Goal: Task Accomplishment & Management: Manage account settings

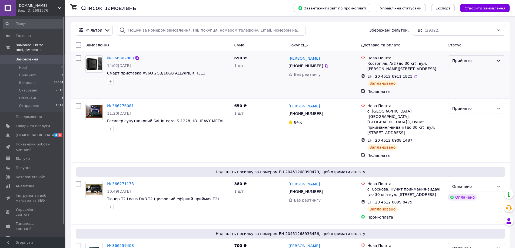
click at [458, 59] on div "Прийнято" at bounding box center [473, 61] width 42 height 6
click at [457, 101] on li "Отправлен" at bounding box center [476, 102] width 57 height 10
click at [459, 110] on div "Прийнято" at bounding box center [473, 109] width 42 height 6
click at [456, 149] on li "Отправлен" at bounding box center [476, 150] width 57 height 10
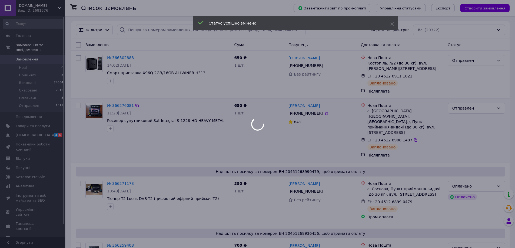
scroll to position [81, 0]
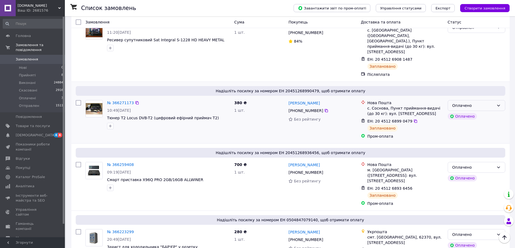
click at [491, 103] on div "Оплачено" at bounding box center [473, 106] width 42 height 6
click at [473, 135] on li "Отправлен" at bounding box center [476, 136] width 57 height 10
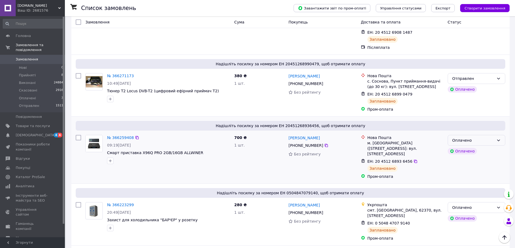
scroll to position [135, 0]
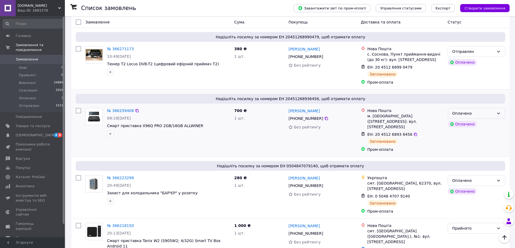
click at [488, 111] on div "Оплачено" at bounding box center [473, 114] width 42 height 6
click at [470, 144] on li "Отправлен" at bounding box center [476, 144] width 57 height 10
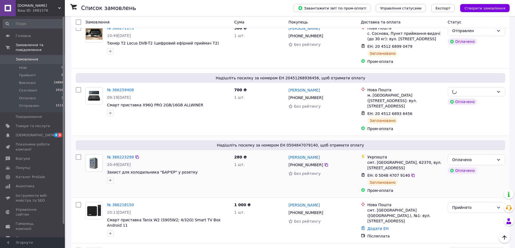
scroll to position [162, 0]
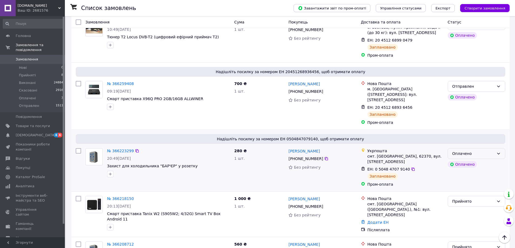
click at [493, 151] on div "Оплачено" at bounding box center [473, 154] width 42 height 6
click at [482, 186] on li "Отправлен" at bounding box center [476, 184] width 57 height 10
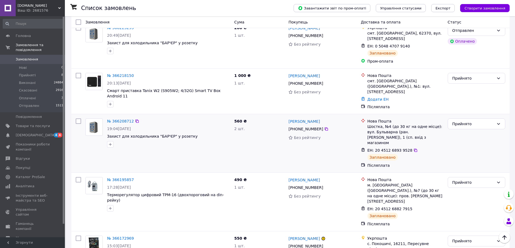
scroll to position [311, 0]
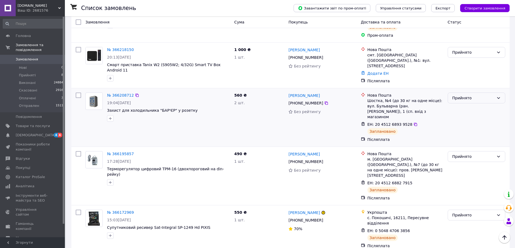
click at [460, 95] on div "Прийнято" at bounding box center [473, 98] width 42 height 6
click at [457, 122] on li "Отправлен" at bounding box center [476, 123] width 57 height 10
click at [459, 154] on div "Прийнято" at bounding box center [473, 157] width 42 height 6
click at [457, 179] on li "Отправлен" at bounding box center [476, 176] width 57 height 10
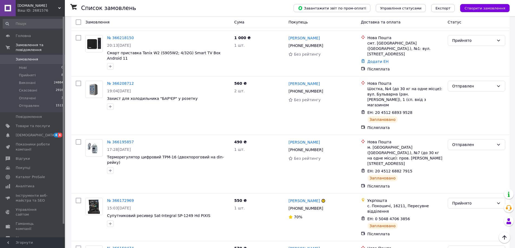
scroll to position [365, 0]
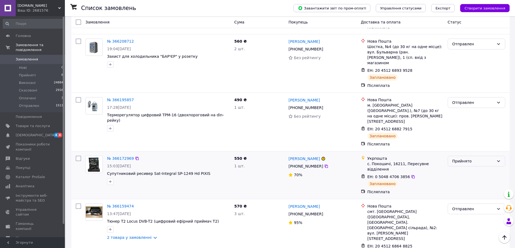
click at [475, 158] on div "Прийнято" at bounding box center [473, 161] width 42 height 6
drag, startPoint x: 461, startPoint y: 177, endPoint x: 415, endPoint y: 155, distance: 51.0
click at [462, 177] on li "Отправлен" at bounding box center [476, 176] width 57 height 10
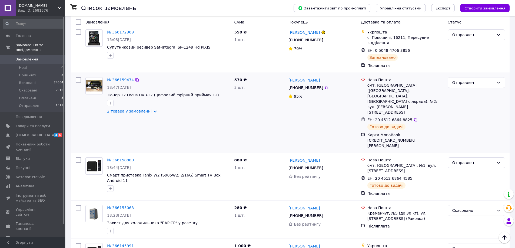
scroll to position [501, 0]
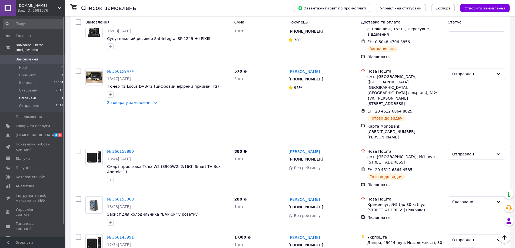
click at [29, 96] on span "Оплачені" at bounding box center [27, 98] width 17 height 5
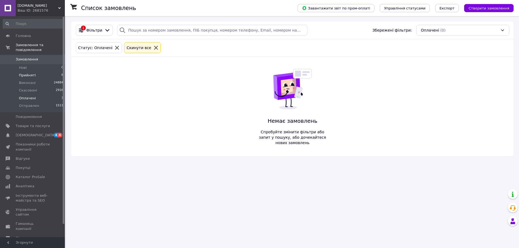
click at [32, 73] on span "Прийняті" at bounding box center [27, 75] width 17 height 5
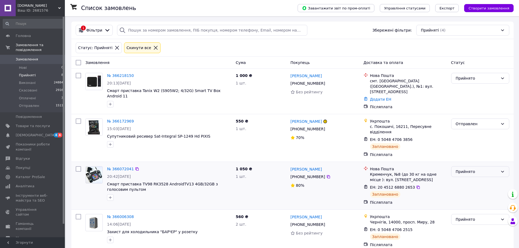
click at [467, 169] on div "Прийнято" at bounding box center [477, 172] width 42 height 6
click at [460, 201] on li "Отправлен" at bounding box center [480, 202] width 58 height 10
click at [457, 217] on div "Прийнято" at bounding box center [477, 220] width 42 height 6
click at [458, 196] on li "Отправлен" at bounding box center [480, 198] width 58 height 10
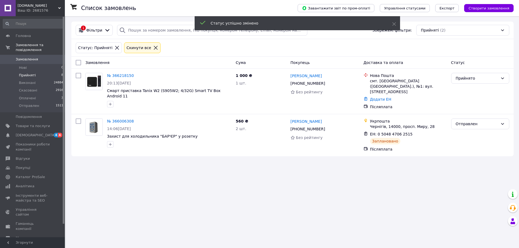
click at [22, 57] on span "Замовлення" at bounding box center [27, 59] width 22 height 5
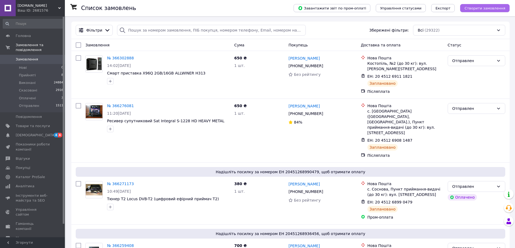
click at [481, 5] on button "Створити замовлення" at bounding box center [484, 8] width 49 height 8
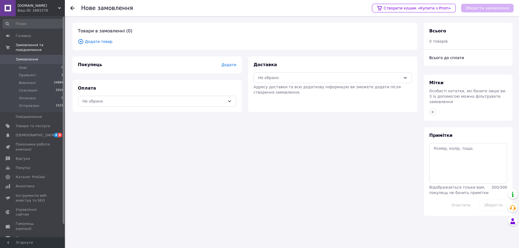
click at [104, 42] on span "Додати товар" at bounding box center [245, 42] width 334 height 6
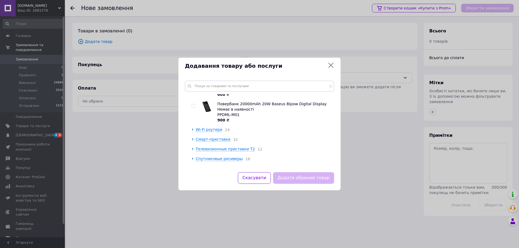
scroll to position [81, 0]
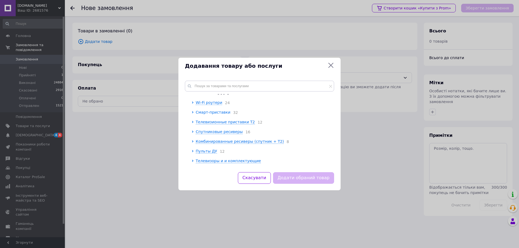
click at [221, 113] on span "Смарт-приставки" at bounding box center [213, 112] width 35 height 4
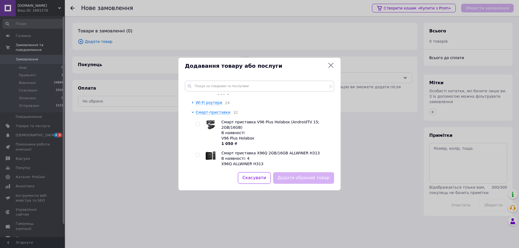
click at [197, 154] on input "checkbox" at bounding box center [198, 156] width 4 height 4
checkbox input "true"
click at [298, 179] on button "Додати обраний товар" at bounding box center [303, 178] width 61 height 12
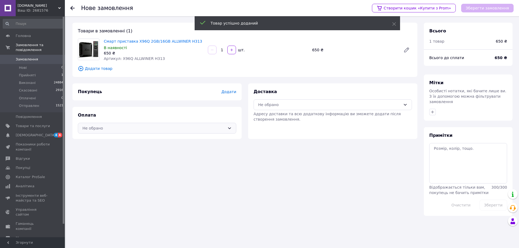
click at [158, 125] on div "Не обрано" at bounding box center [153, 128] width 143 height 6
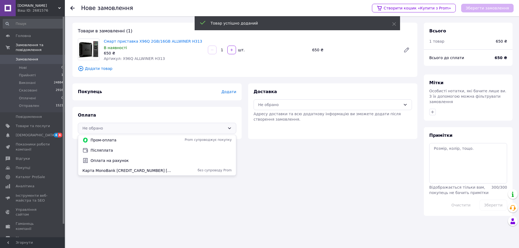
drag, startPoint x: 130, startPoint y: 171, endPoint x: 194, endPoint y: 158, distance: 64.8
click at [131, 171] on span "Карта MonoBank [CREDIT_CARD_NUMBER] [PERSON_NAME]" at bounding box center [126, 170] width 89 height 5
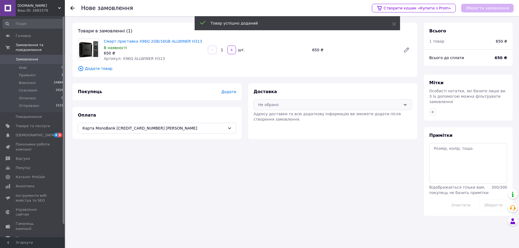
click at [294, 105] on div "Не обрано" at bounding box center [329, 105] width 143 height 6
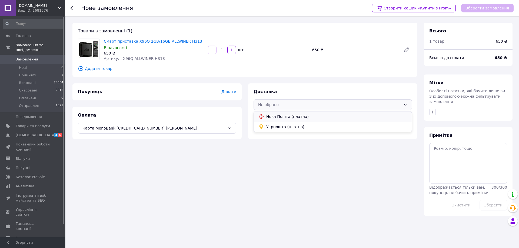
click at [290, 117] on span "Нова Пошта (платна)" at bounding box center [336, 116] width 141 height 5
click at [229, 92] on span "Додати" at bounding box center [228, 92] width 15 height 4
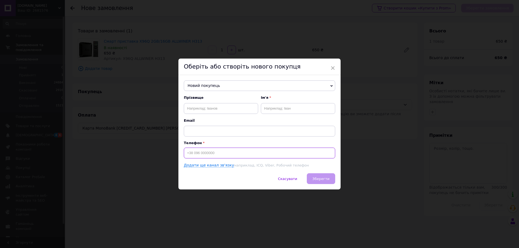
click at [226, 151] on input at bounding box center [259, 153] width 151 height 11
type input "+380990857782"
click at [226, 111] on input "text" at bounding box center [221, 108] width 74 height 11
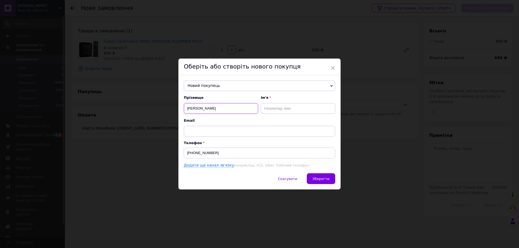
type input "Великоиваненко"
click at [281, 106] on input "text" at bounding box center [298, 108] width 74 height 11
type input "Евгений"
click at [321, 179] on span "Зберегти" at bounding box center [320, 179] width 17 height 4
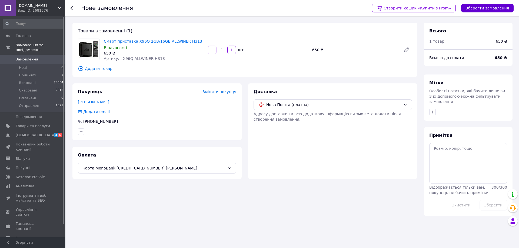
drag, startPoint x: 474, startPoint y: 13, endPoint x: 474, endPoint y: 9, distance: 3.6
click at [474, 11] on div "Створити кошик «Купити з Prom» Зберегти замовлення" at bounding box center [440, 8] width 147 height 16
click at [474, 9] on button "Зберегти замовлення" at bounding box center [487, 8] width 52 height 9
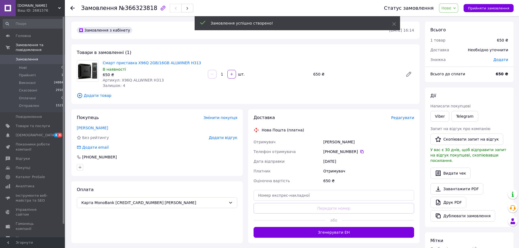
click at [477, 8] on span "Прийняти замовлення" at bounding box center [488, 8] width 41 height 4
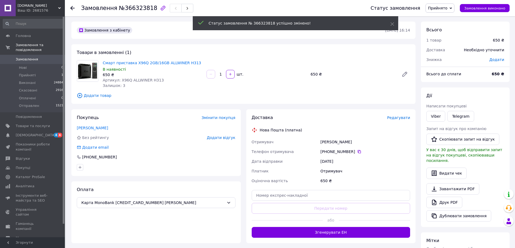
click at [450, 12] on span "Прийнято" at bounding box center [439, 8] width 29 height 9
click at [444, 36] on li "Оплачено" at bounding box center [440, 35] width 28 height 8
click at [403, 119] on span "Редагувати" at bounding box center [398, 118] width 23 height 4
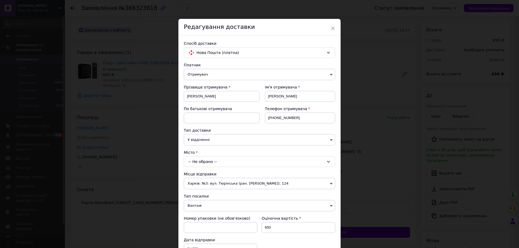
click at [226, 164] on div "-- Не обрано --" at bounding box center [259, 162] width 151 height 11
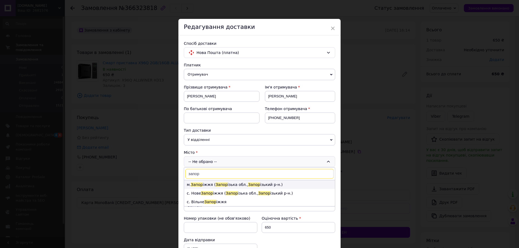
type input "запор"
click at [219, 184] on span "Запор" at bounding box center [222, 185] width 12 height 4
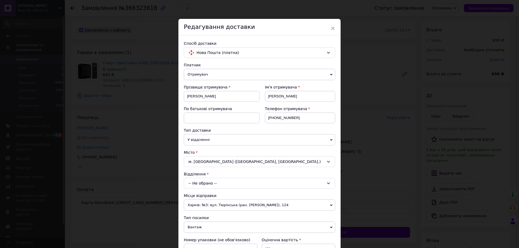
click at [219, 184] on div "-- Не обрано --" at bounding box center [259, 183] width 151 height 11
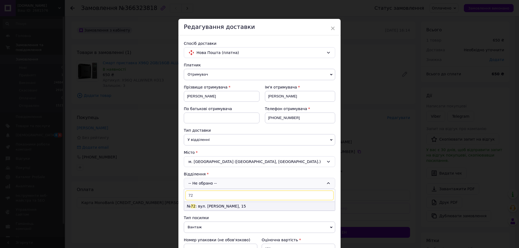
type input "72"
click at [222, 206] on li "№ 72 : вул. Абрагама Коопа, 15" at bounding box center [259, 206] width 151 height 9
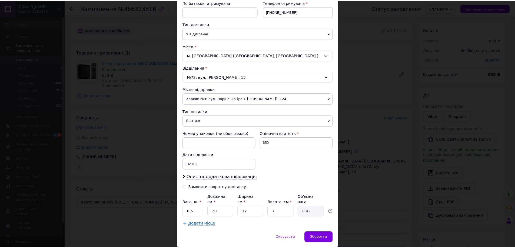
scroll to position [120, 0]
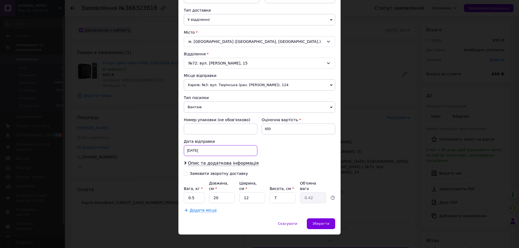
click at [201, 148] on div "12.10.2025 < 2025 > < Октябрь > Пн Вт Ср Чт Пт Сб Вс 29 30 1 2 3 4 5 6 7 8 9 10…" at bounding box center [221, 150] width 74 height 11
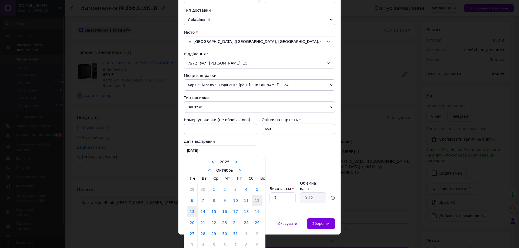
click at [191, 212] on link "13" at bounding box center [192, 212] width 11 height 11
type input "13.10.2025"
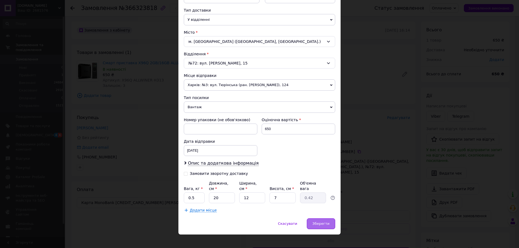
click at [318, 222] on span "Зберегти" at bounding box center [320, 224] width 17 height 4
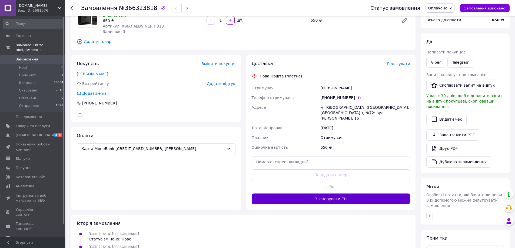
click at [342, 194] on button "Згенерувати ЕН" at bounding box center [331, 199] width 159 height 11
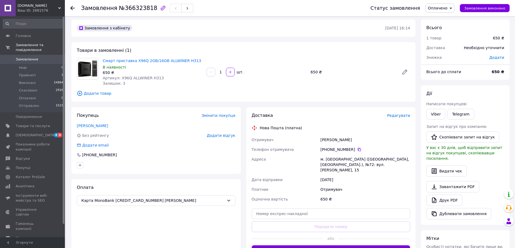
scroll to position [0, 0]
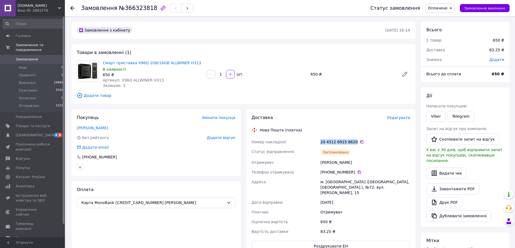
drag, startPoint x: 321, startPoint y: 142, endPoint x: 352, endPoint y: 143, distance: 31.4
click at [352, 143] on div "20 4512 6915 8620" at bounding box center [365, 141] width 90 height 5
copy div "20 4512 6915 8620"
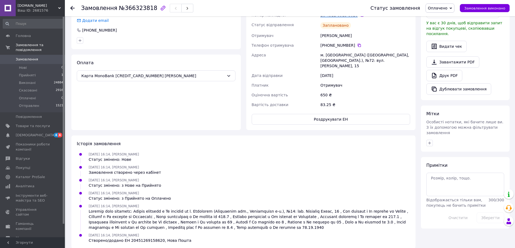
scroll to position [128, 0]
click at [457, 173] on textarea at bounding box center [465, 183] width 78 height 23
paste textarea "20 4512 6915 8620"
type textarea "20 4512 6915 8620"
click at [484, 212] on button "Зберегти" at bounding box center [491, 217] width 28 height 11
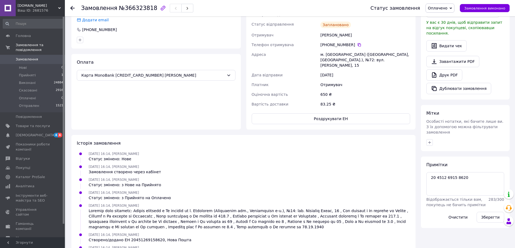
click at [30, 57] on span "Замовлення" at bounding box center [27, 59] width 22 height 5
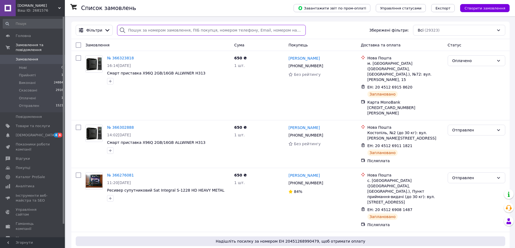
click at [171, 29] on input "search" at bounding box center [211, 30] width 188 height 11
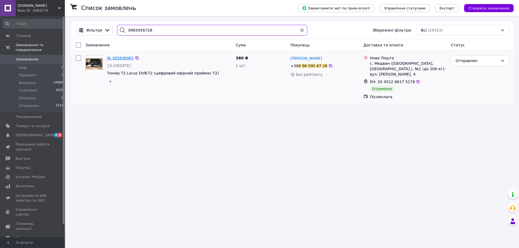
type input "0965956728"
click at [122, 59] on span "№ 365648901" at bounding box center [120, 58] width 27 height 4
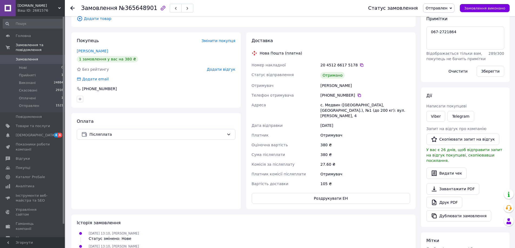
scroll to position [81, 0]
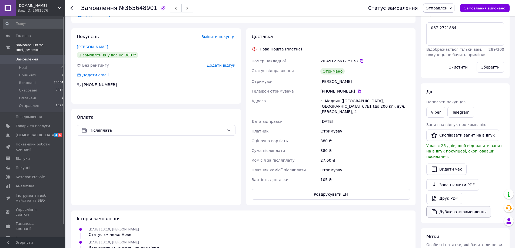
click at [455, 210] on button "Дублювати замовлення" at bounding box center [458, 212] width 65 height 11
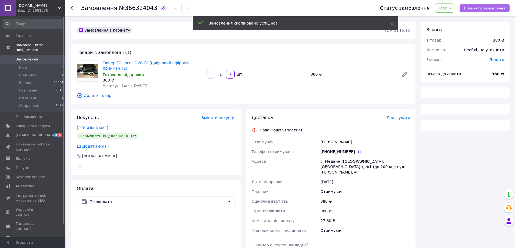
click at [493, 7] on span "Прийняти замовлення" at bounding box center [484, 8] width 41 height 4
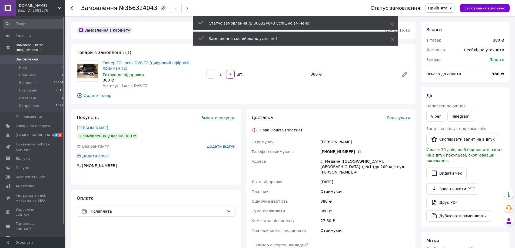
click at [96, 93] on span "Додати товар" at bounding box center [243, 96] width 333 height 6
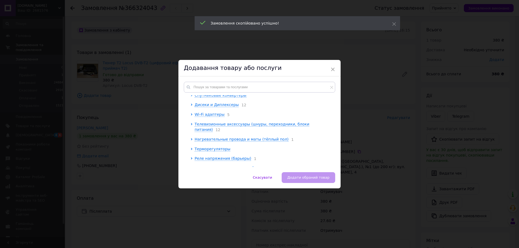
scroll to position [189, 0]
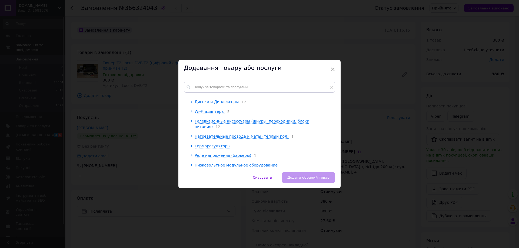
click at [236, 124] on span "Телевизионные аксессуары (шнуры, переходники, блоки питания)" at bounding box center [252, 124] width 115 height 10
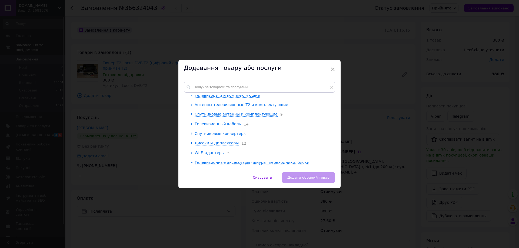
scroll to position [135, 0]
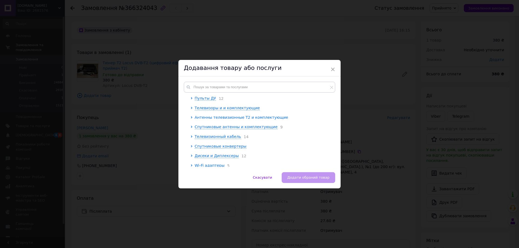
click at [252, 119] on span "Антенны телевизионные Т2 и комплектующие" at bounding box center [242, 117] width 94 height 4
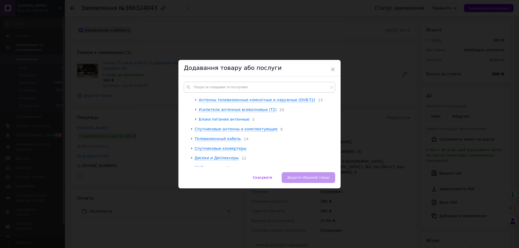
click at [232, 118] on span "Блоки питания антенные" at bounding box center [224, 119] width 51 height 4
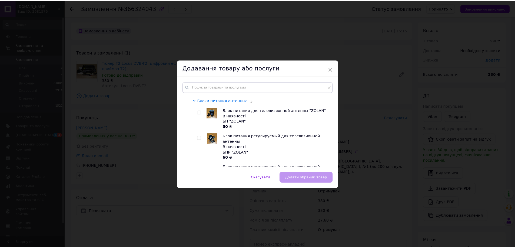
scroll to position [189, 0]
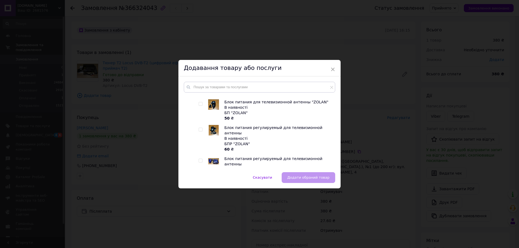
click at [201, 132] on input "checkbox" at bounding box center [201, 130] width 4 height 4
checkbox input "true"
click at [313, 176] on span "Додати обраний товар" at bounding box center [308, 178] width 42 height 4
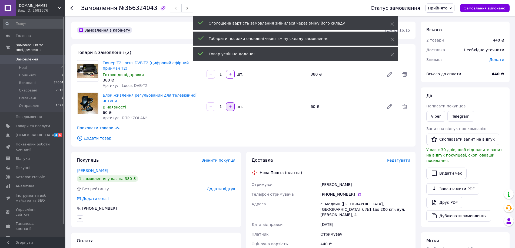
click at [231, 102] on button "button" at bounding box center [230, 106] width 9 height 9
type input "2"
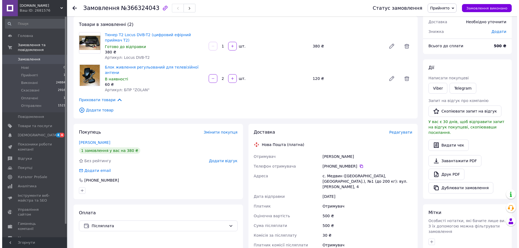
scroll to position [54, 0]
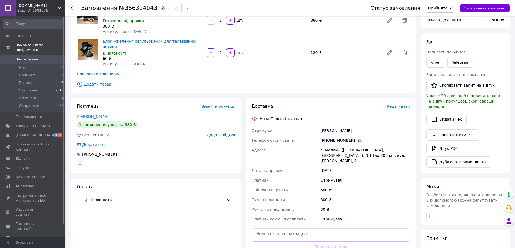
click at [397, 104] on span "Редагувати" at bounding box center [398, 106] width 23 height 4
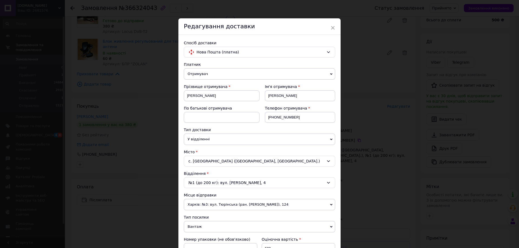
scroll to position [0, 0]
drag, startPoint x: 276, startPoint y: 117, endPoint x: 307, endPoint y: 119, distance: 30.9
click at [307, 119] on input "+380965956728" at bounding box center [300, 118] width 70 height 11
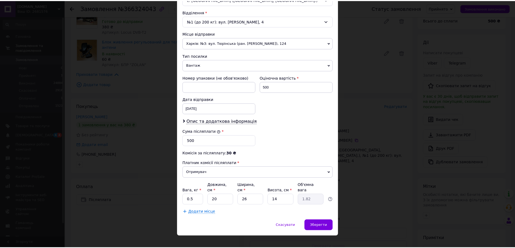
scroll to position [164, 0]
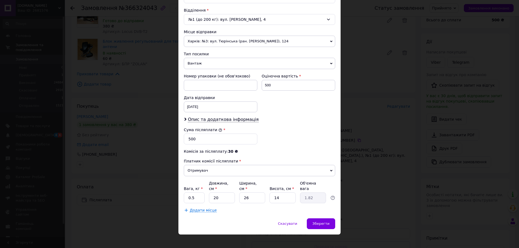
type input "+380672721864"
click at [208, 108] on div "08.10.2025 < 2025 > < Октябрь > Пн Вт Ср Чт Пт Сб Вс 29 30 1 2 3 4 5 6 7 8 9 10…" at bounding box center [221, 107] width 74 height 11
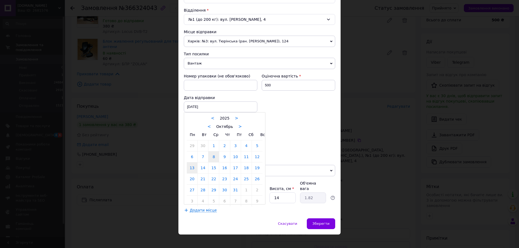
click at [193, 170] on link "13" at bounding box center [192, 168] width 11 height 11
type input "13.10.2025"
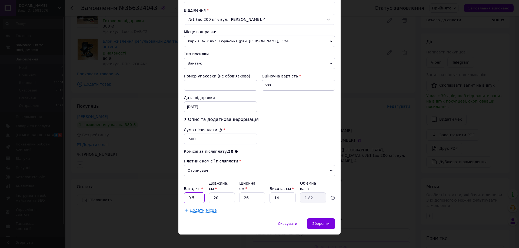
click at [195, 194] on input "0.5" at bounding box center [194, 198] width 21 height 11
type input "0.7"
drag, startPoint x: 242, startPoint y: 195, endPoint x: 257, endPoint y: 192, distance: 14.5
click at [257, 193] on input "26" at bounding box center [252, 198] width 26 height 11
type input "1"
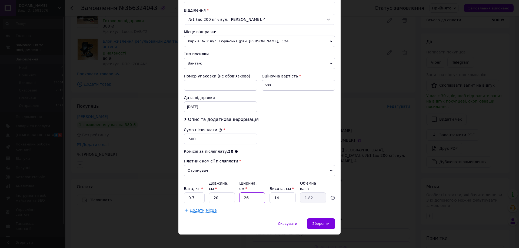
type input "0.1"
type input "18"
type input "1.26"
type input "18"
drag, startPoint x: 271, startPoint y: 198, endPoint x: 287, endPoint y: 197, distance: 15.1
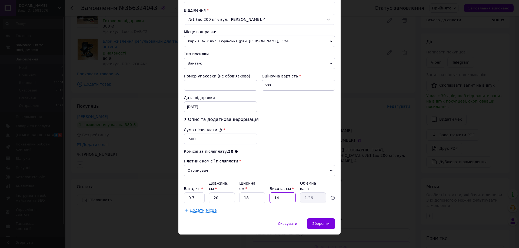
click at [287, 197] on input "14" at bounding box center [282, 198] width 26 height 11
type input "8"
type input "0.72"
type input "8"
click at [320, 222] on span "Зберегти" at bounding box center [320, 224] width 17 height 4
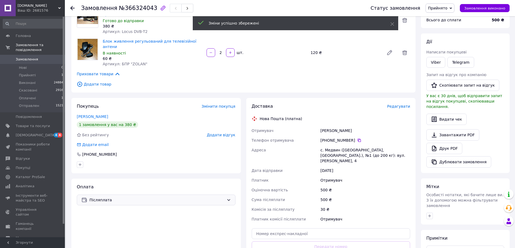
click at [201, 197] on span "Післяплата" at bounding box center [156, 200] width 135 height 6
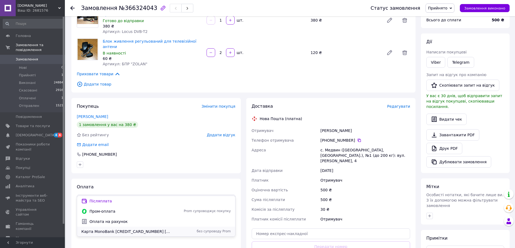
click at [141, 231] on span "Карта MonoBank [CREDIT_CARD_NUMBER] [PERSON_NAME]" at bounding box center [125, 231] width 89 height 5
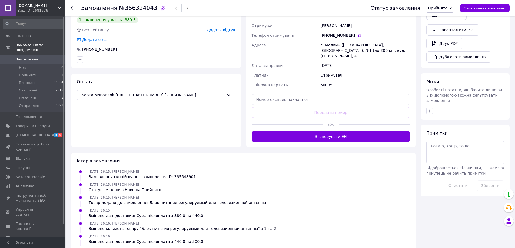
scroll to position [162, 0]
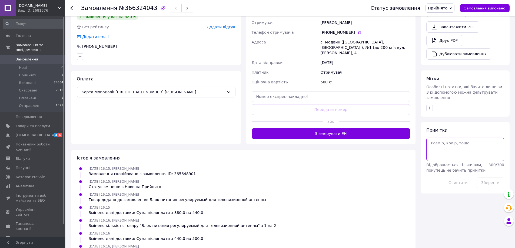
click at [453, 138] on textarea at bounding box center [465, 149] width 78 height 23
type textarea "ждем оплату"
click at [487, 178] on button "Зберегти" at bounding box center [491, 183] width 28 height 11
click at [486, 178] on button "Зберегти" at bounding box center [491, 183] width 28 height 11
click at [28, 57] on span "Замовлення" at bounding box center [27, 59] width 22 height 5
